Goal: Entertainment & Leisure: Consume media (video, audio)

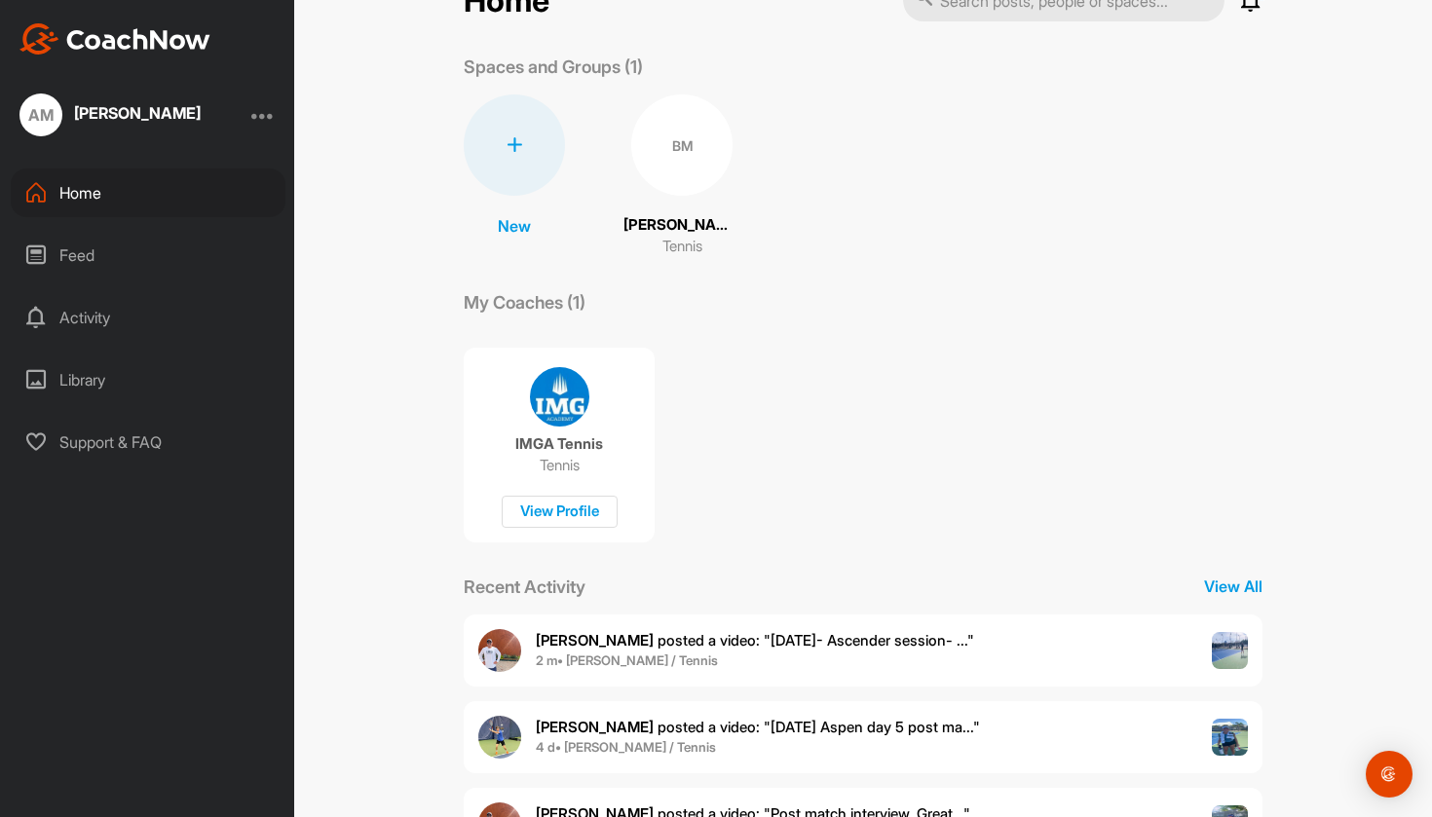
scroll to position [105, 0]
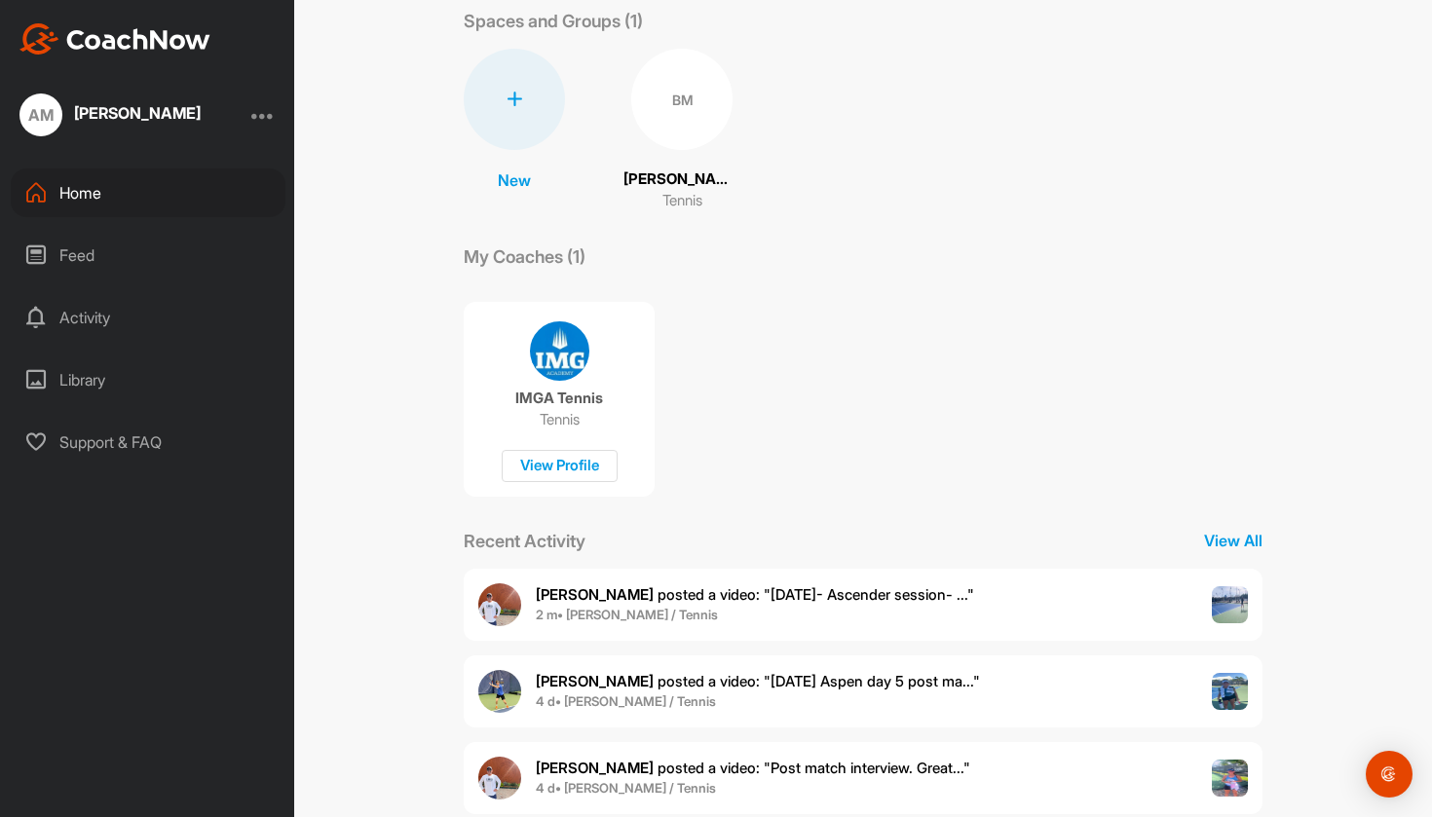
click at [719, 599] on span "[PERSON_NAME] posted a video : " [DATE]- Ascender session- ... "" at bounding box center [755, 595] width 438 height 19
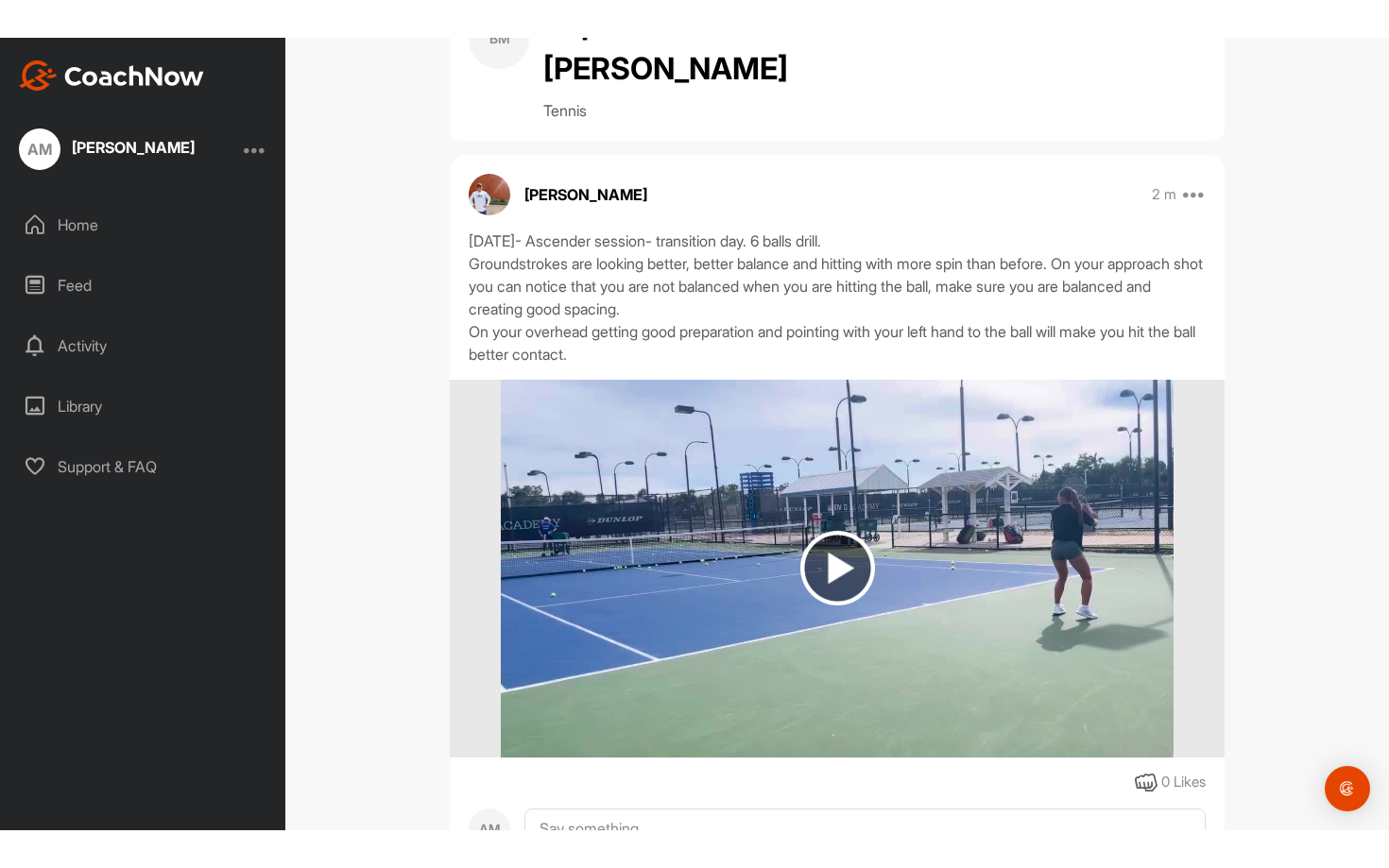
scroll to position [142, 0]
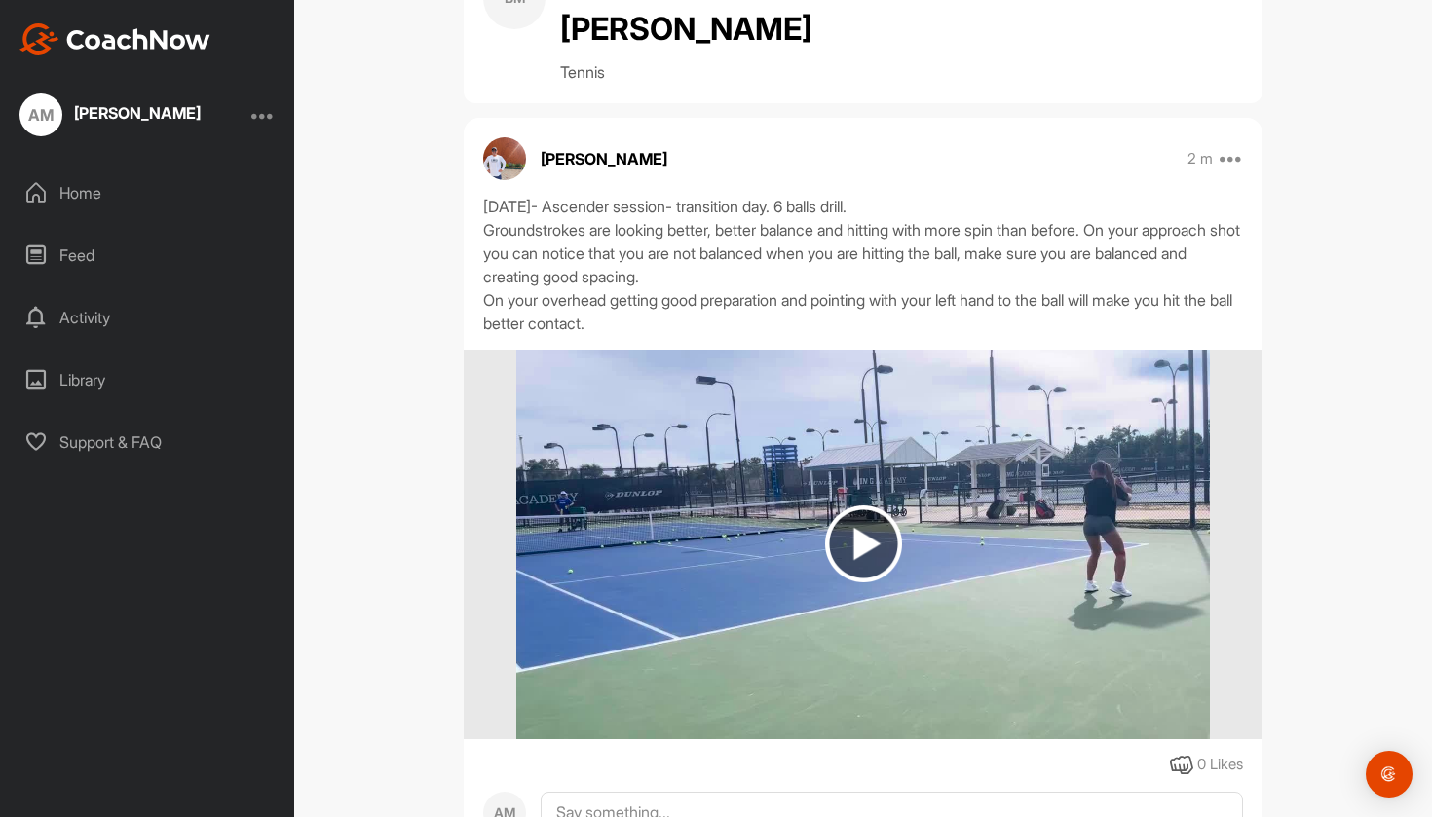
click at [873, 506] on img at bounding box center [863, 544] width 77 height 77
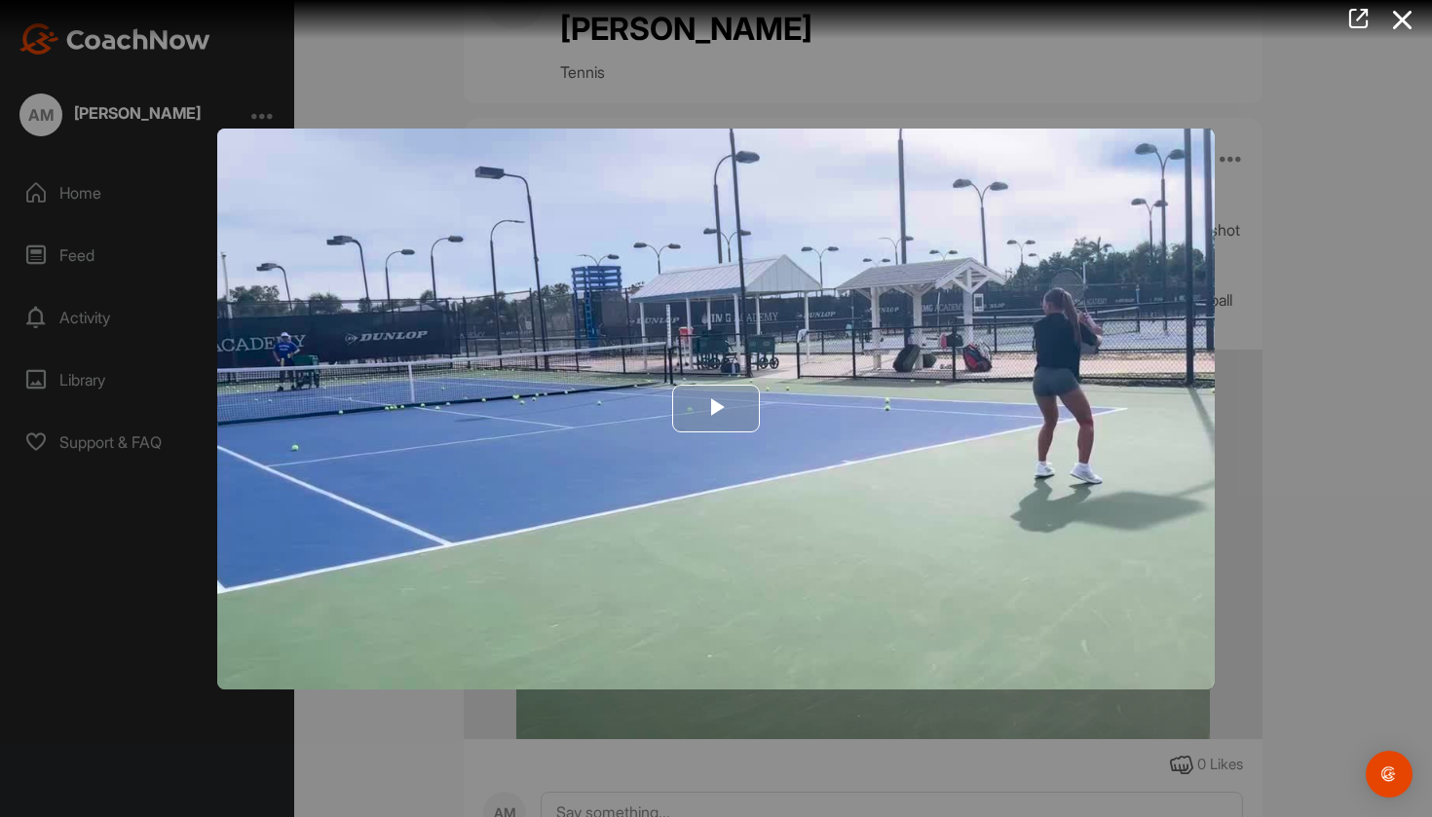
click at [716, 409] on span "Video Player" at bounding box center [716, 409] width 0 height 0
click at [617, 2] on div at bounding box center [708, 19] width 1447 height 39
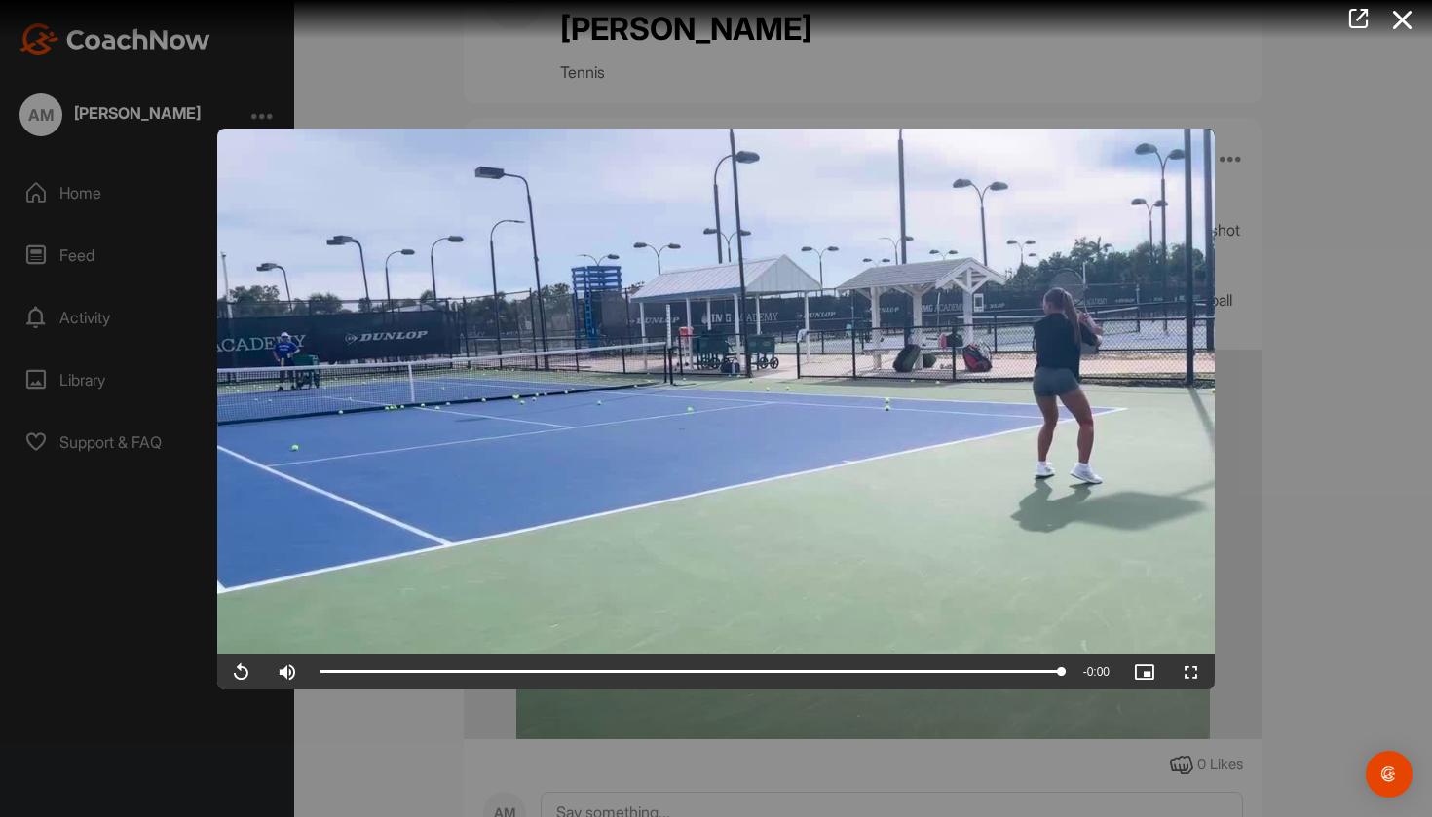
click at [643, 436] on video "Video Player" at bounding box center [716, 409] width 998 height 561
click at [1197, 672] on span "Video Player" at bounding box center [1191, 672] width 47 height 0
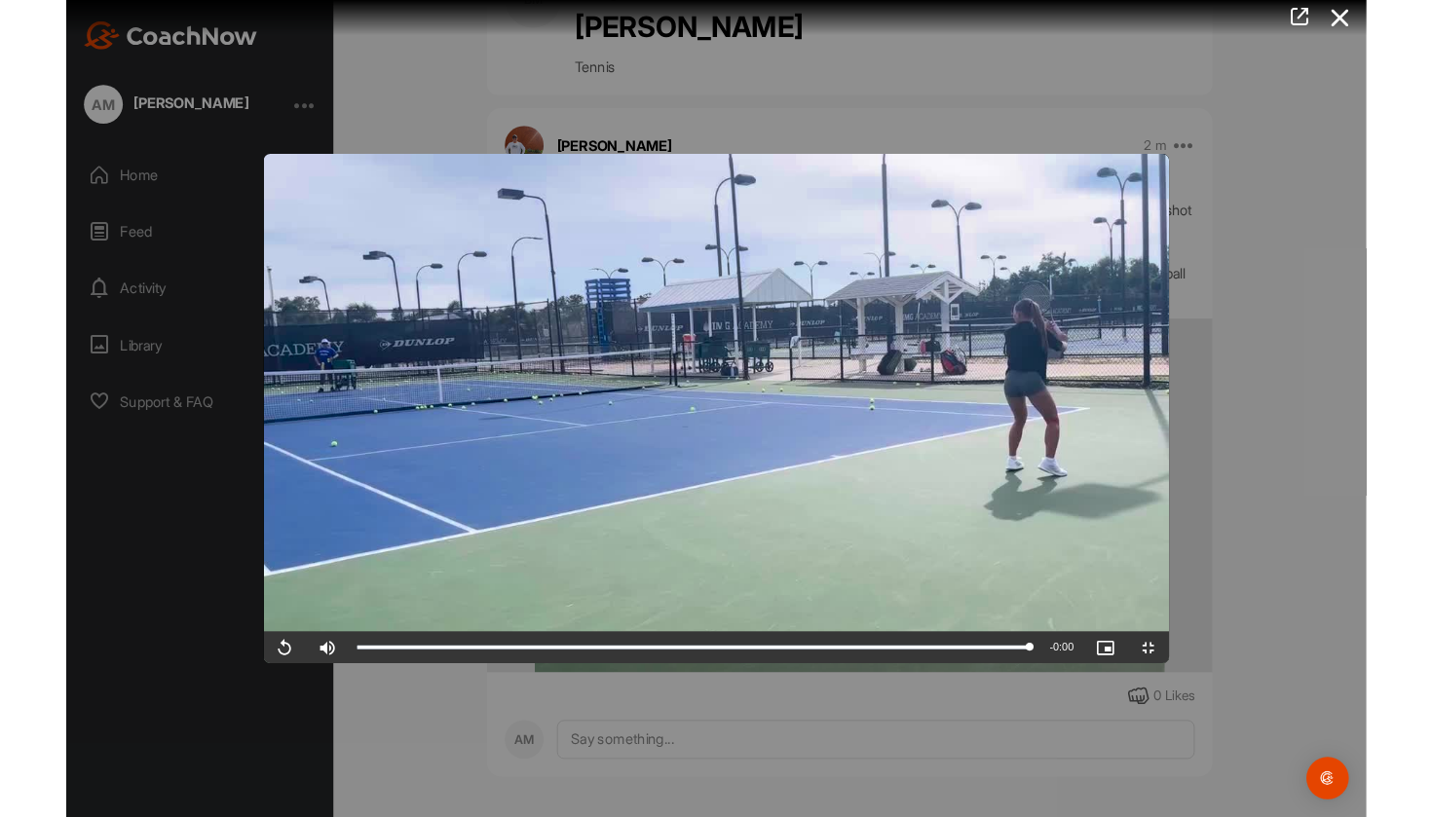
scroll to position [98, 0]
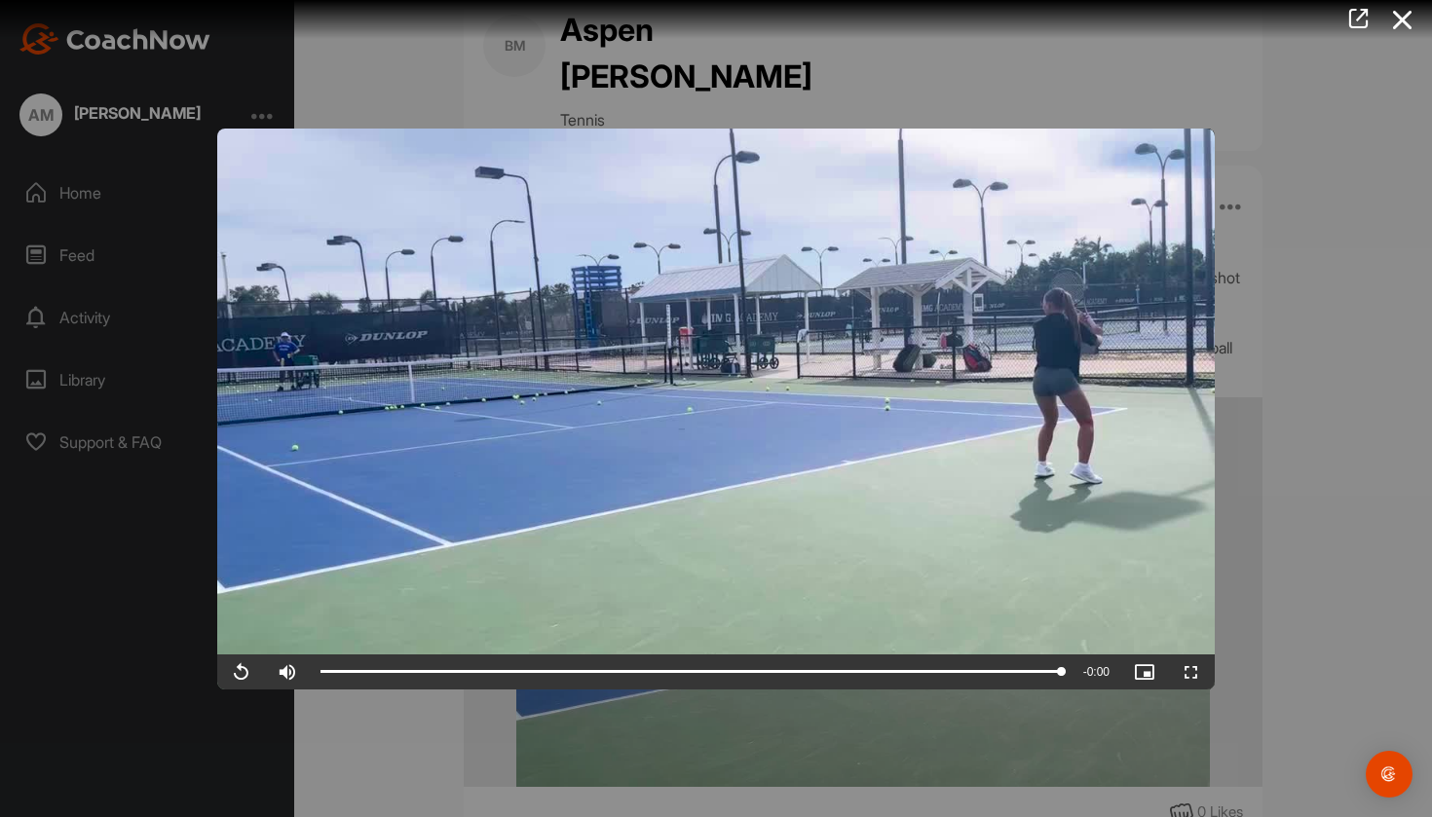
click at [1381, 472] on div at bounding box center [716, 408] width 1432 height 817
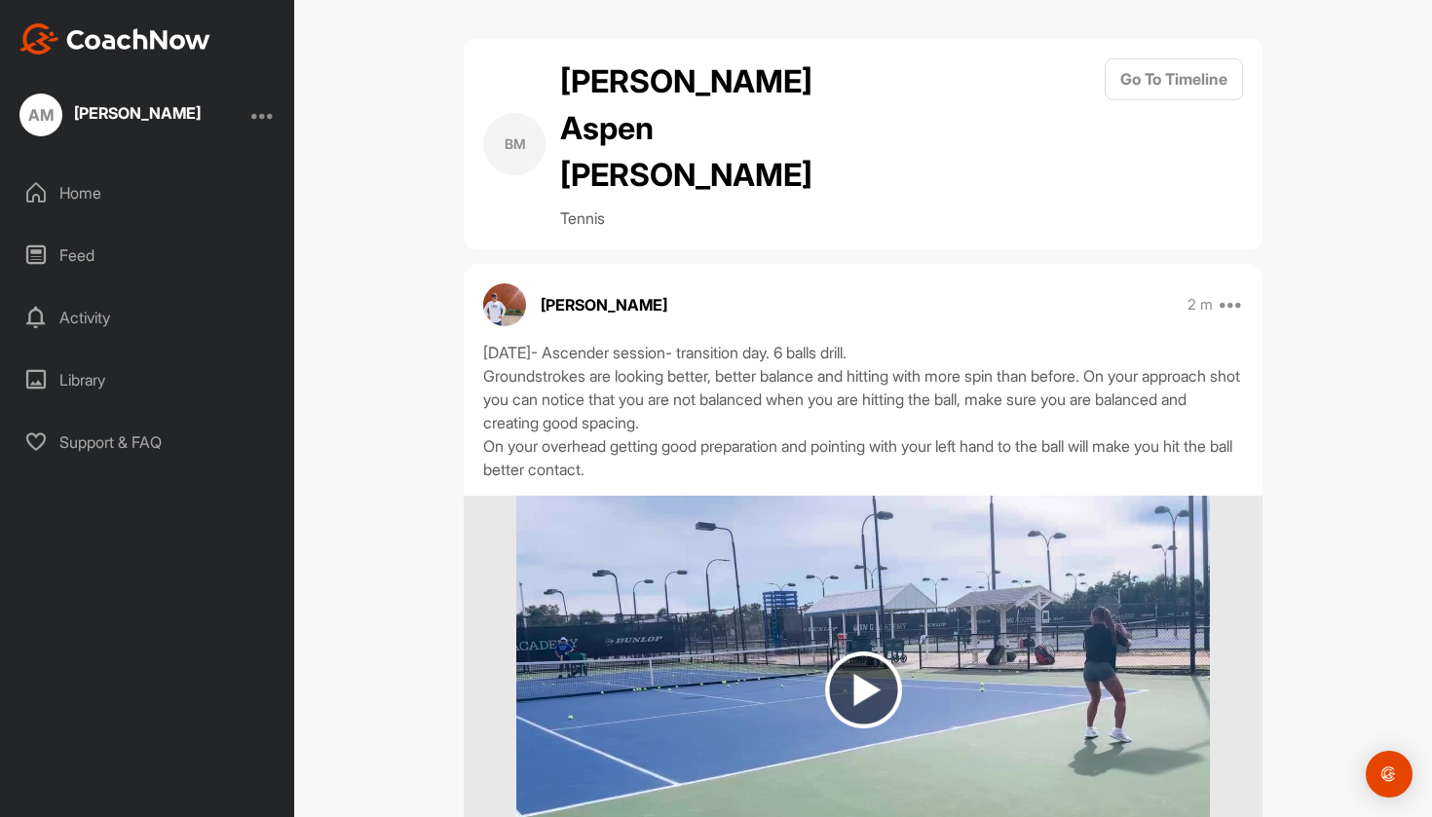
scroll to position [0, 0]
click at [74, 270] on div "Feed" at bounding box center [148, 255] width 275 height 49
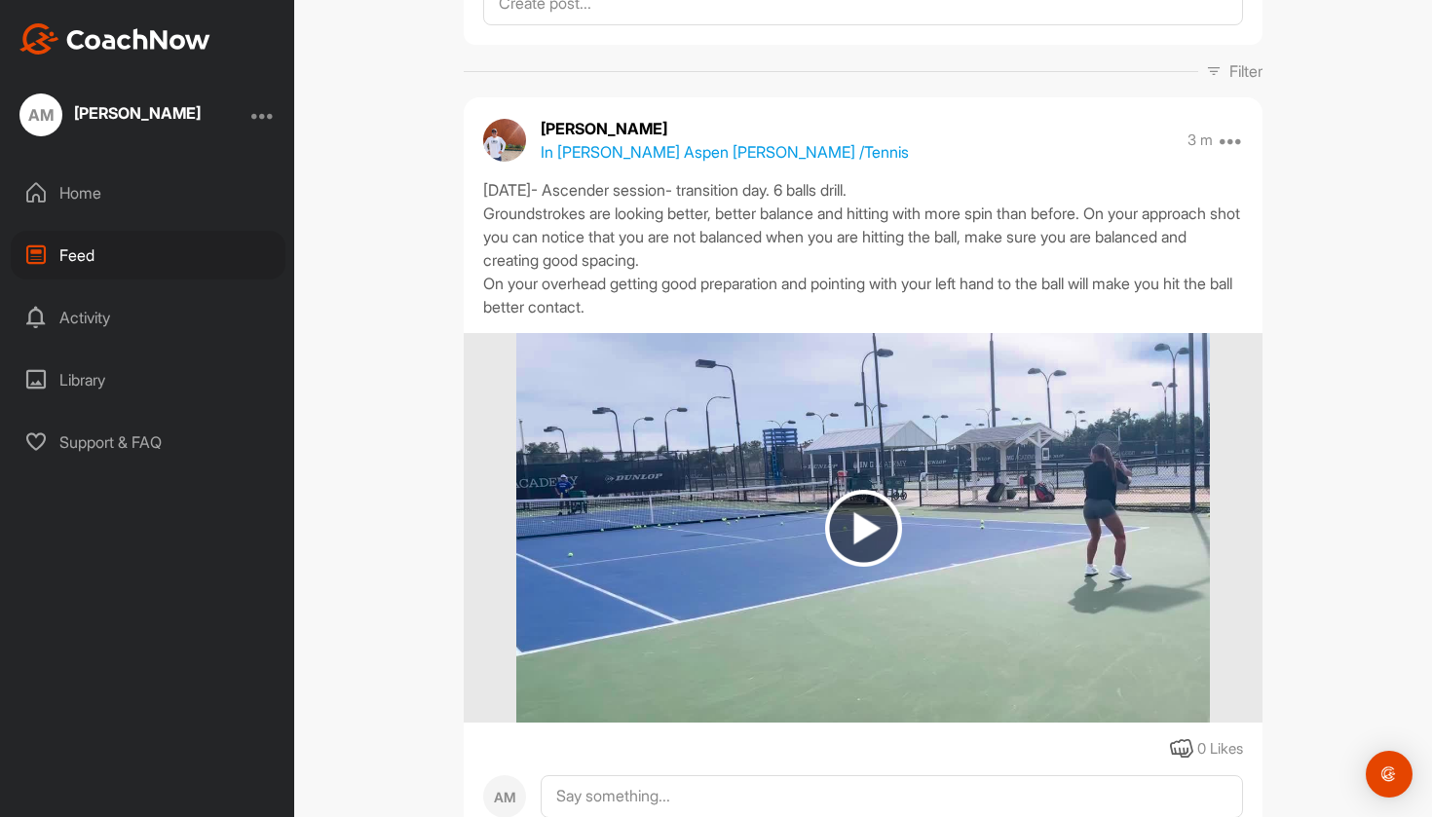
scroll to position [145, 0]
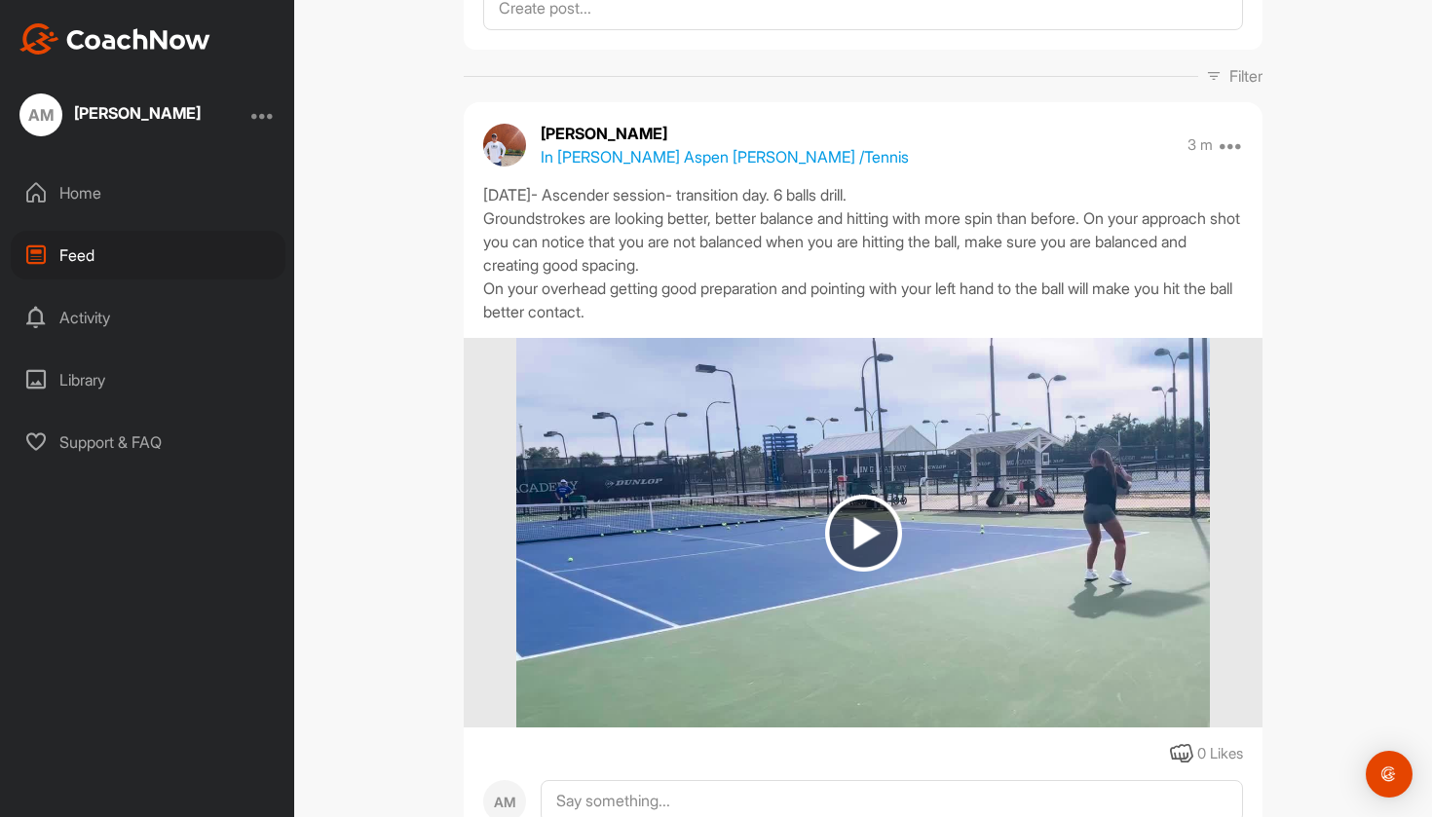
click at [160, 187] on div "Home" at bounding box center [148, 193] width 275 height 49
